Goal: Complete application form

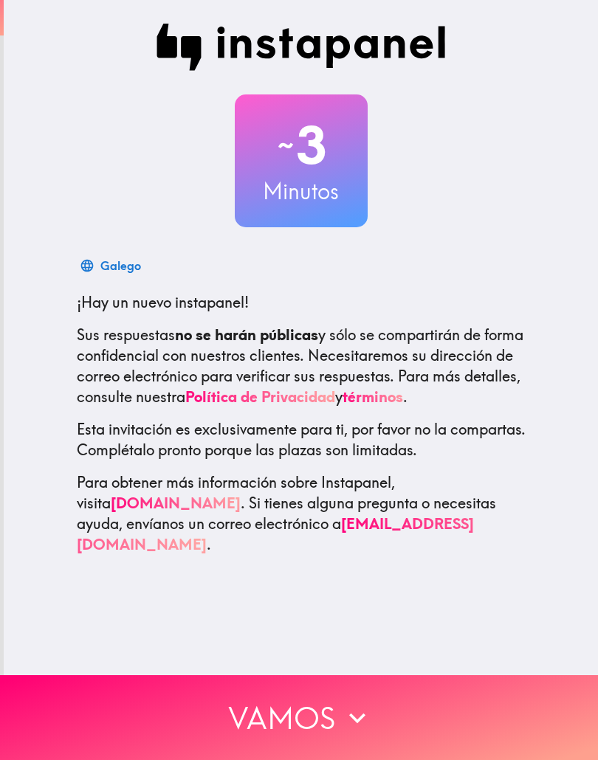
click at [367, 696] on button "Vamos" at bounding box center [299, 717] width 598 height 85
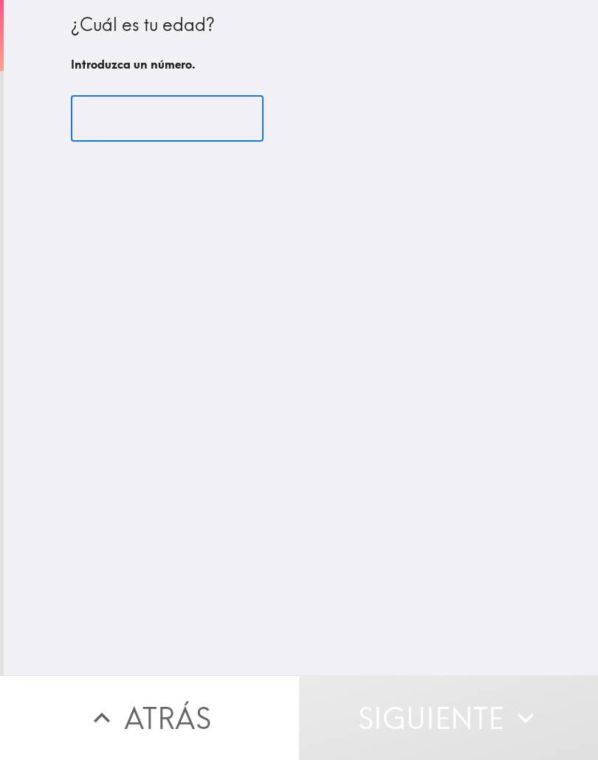
click at [125, 117] on input "number" at bounding box center [167, 119] width 193 height 46
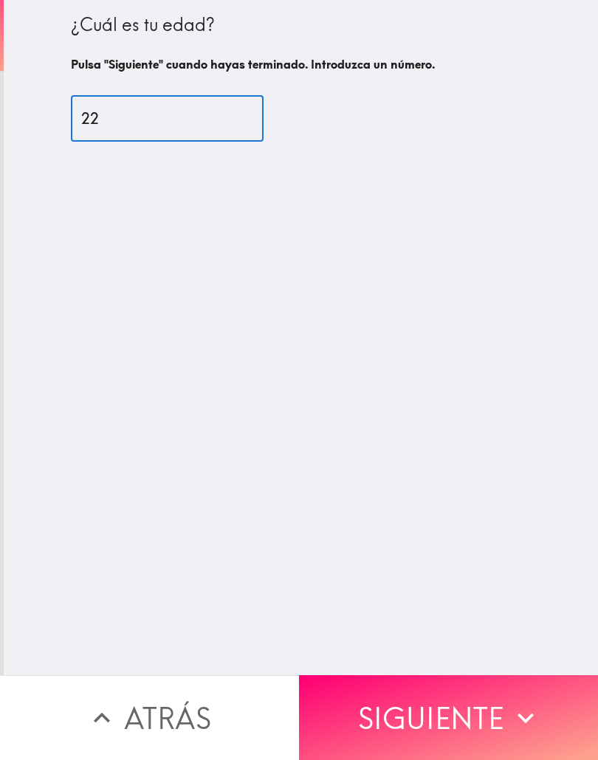
type input "22"
click at [484, 707] on button "Siguiente" at bounding box center [448, 717] width 299 height 85
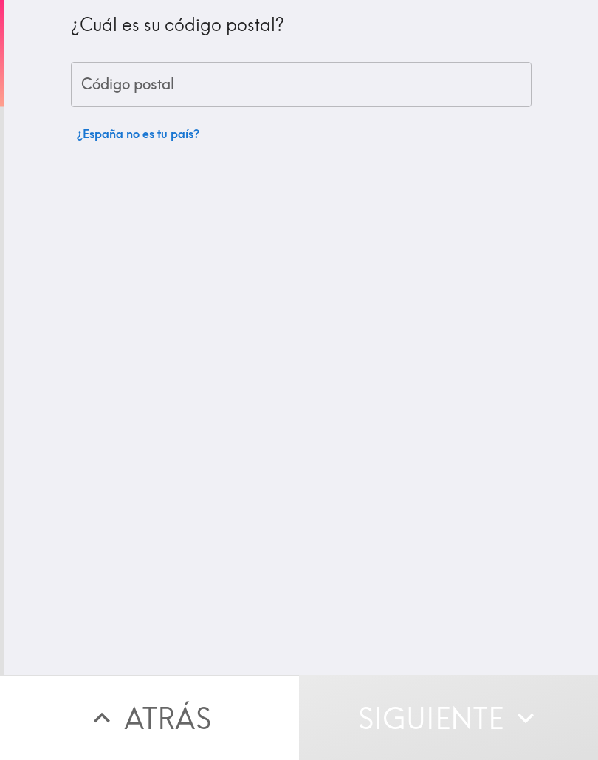
click at [111, 70] on input "Código postal" at bounding box center [301, 85] width 460 height 46
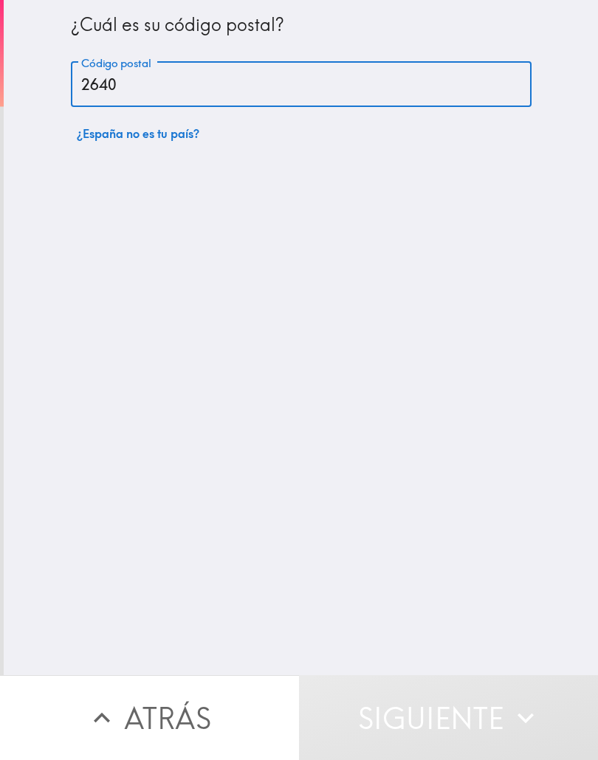
click at [86, 81] on input "2640" at bounding box center [301, 85] width 460 height 46
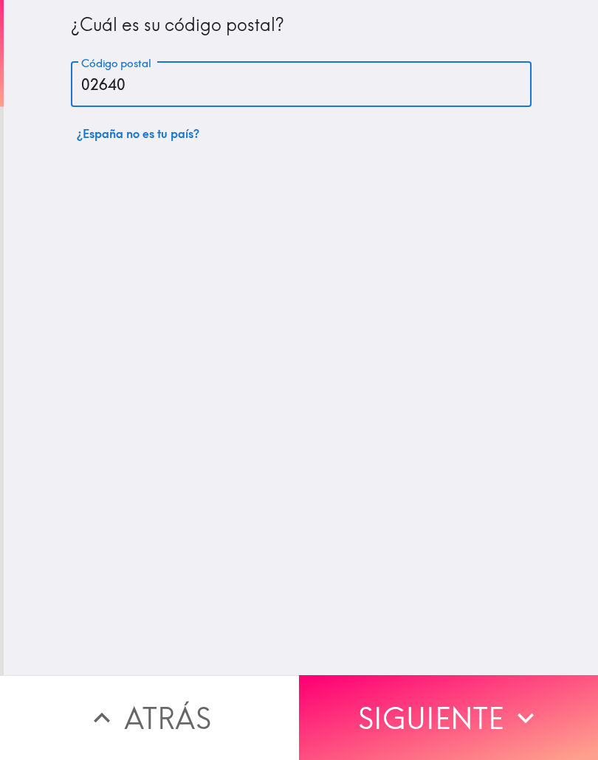
type input "02640"
click at [516, 708] on icon "button" at bounding box center [525, 718] width 32 height 32
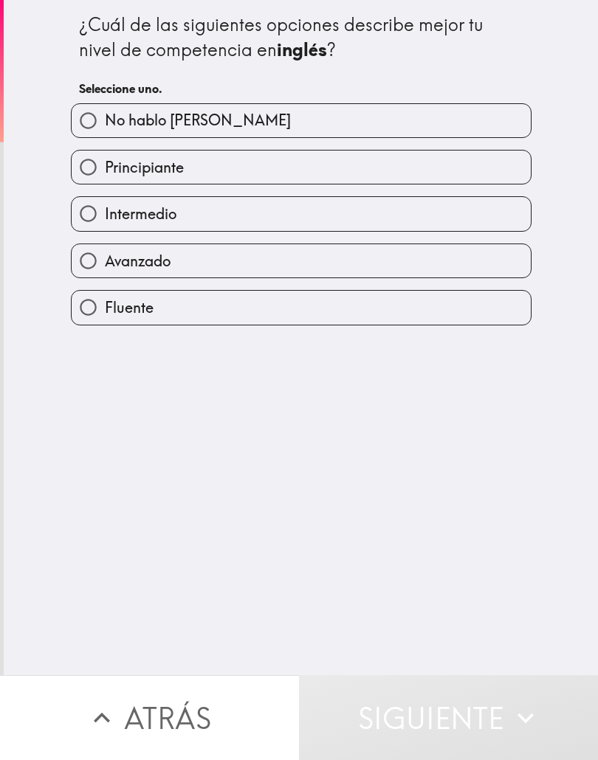
click at [103, 116] on input "No hablo [PERSON_NAME]" at bounding box center [88, 120] width 33 height 33
radio input "true"
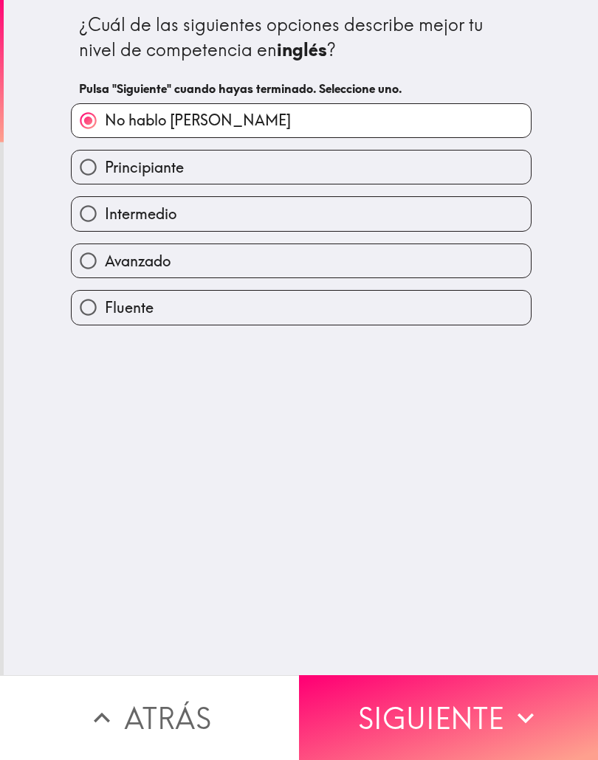
click at [524, 703] on icon "button" at bounding box center [525, 718] width 32 height 32
